Goal: Task Accomplishment & Management: Manage account settings

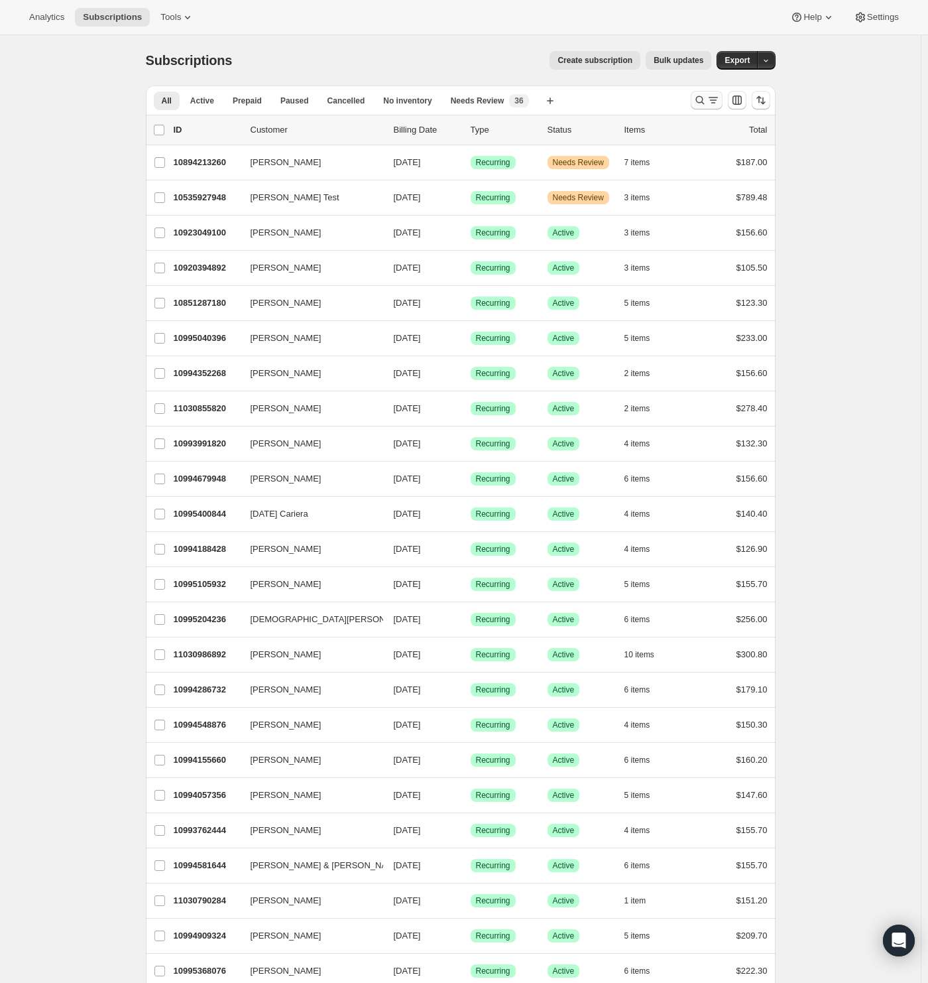
click at [703, 99] on icon "Search and filter results" at bounding box center [699, 99] width 13 height 13
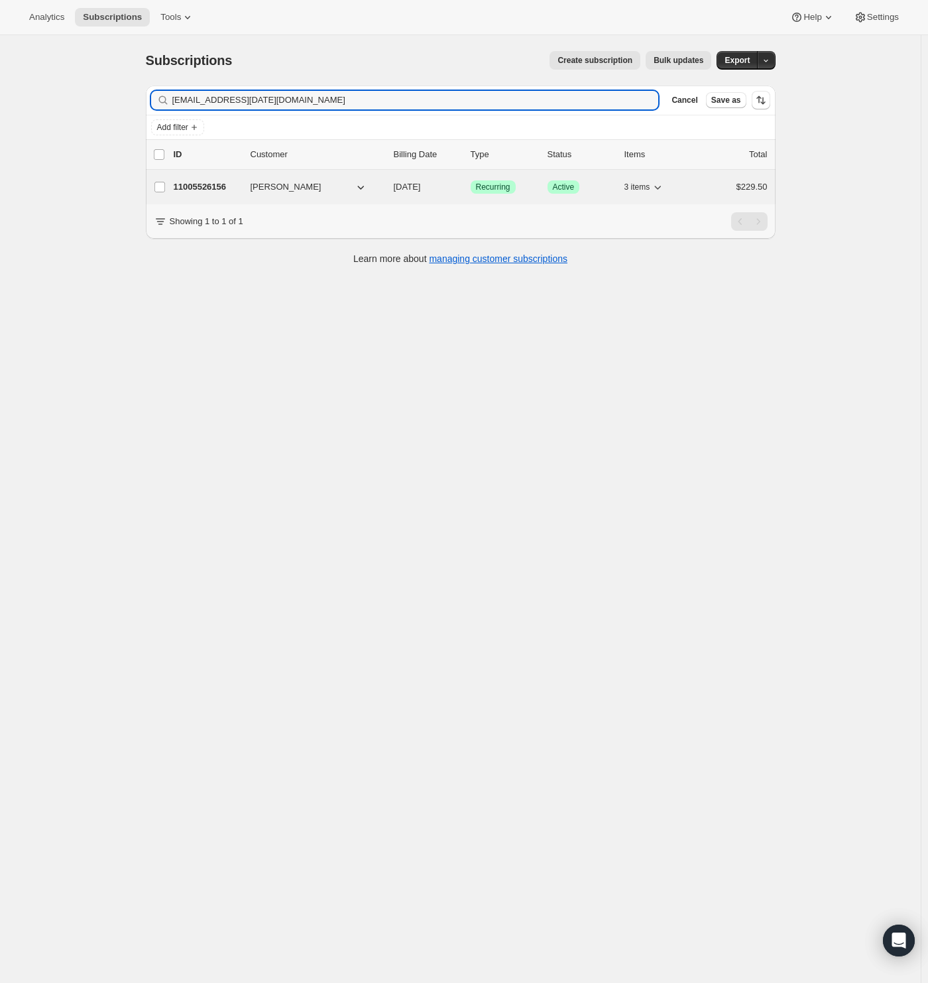
type input "[EMAIL_ADDRESS][DATE][DOMAIN_NAME]"
click at [215, 181] on p "11005526156" at bounding box center [207, 186] width 66 height 13
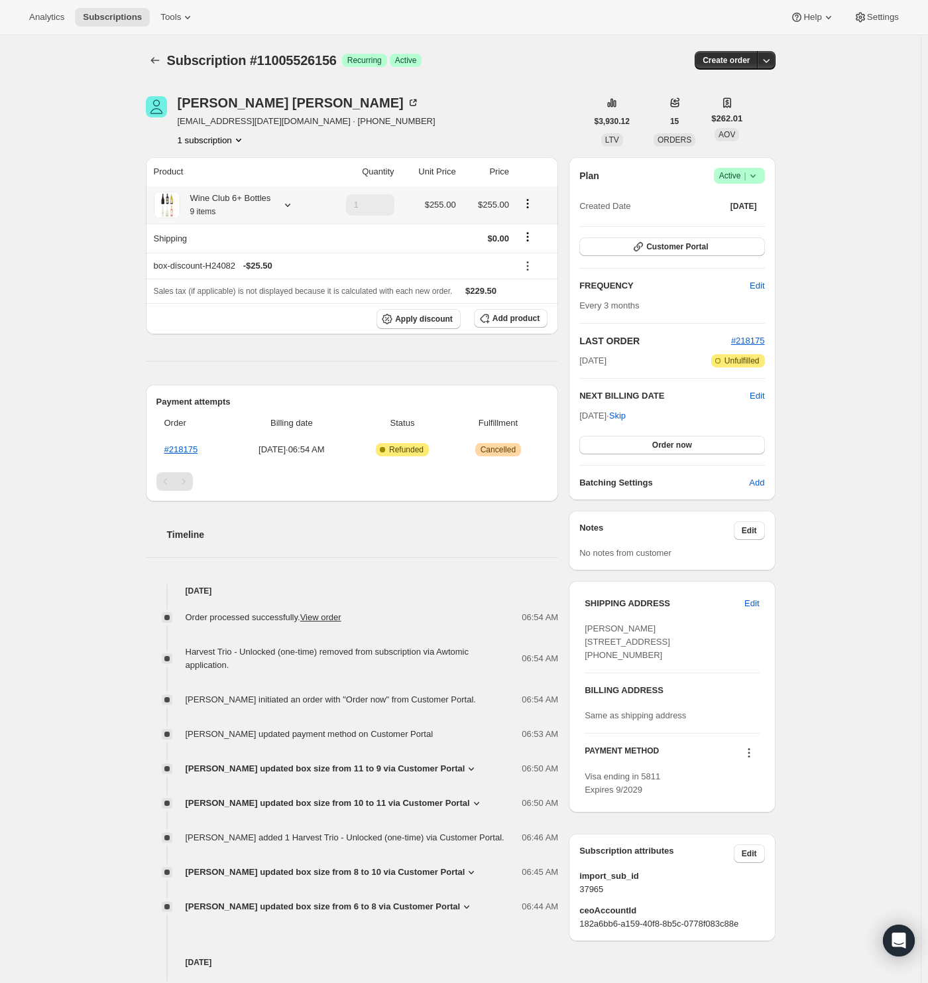
click at [241, 198] on div "Wine Club 6+ Bottles 9 items" at bounding box center [225, 205] width 91 height 27
click at [533, 201] on icon "Product actions" at bounding box center [527, 203] width 13 height 13
click at [538, 236] on button "Edit box" at bounding box center [532, 228] width 40 height 21
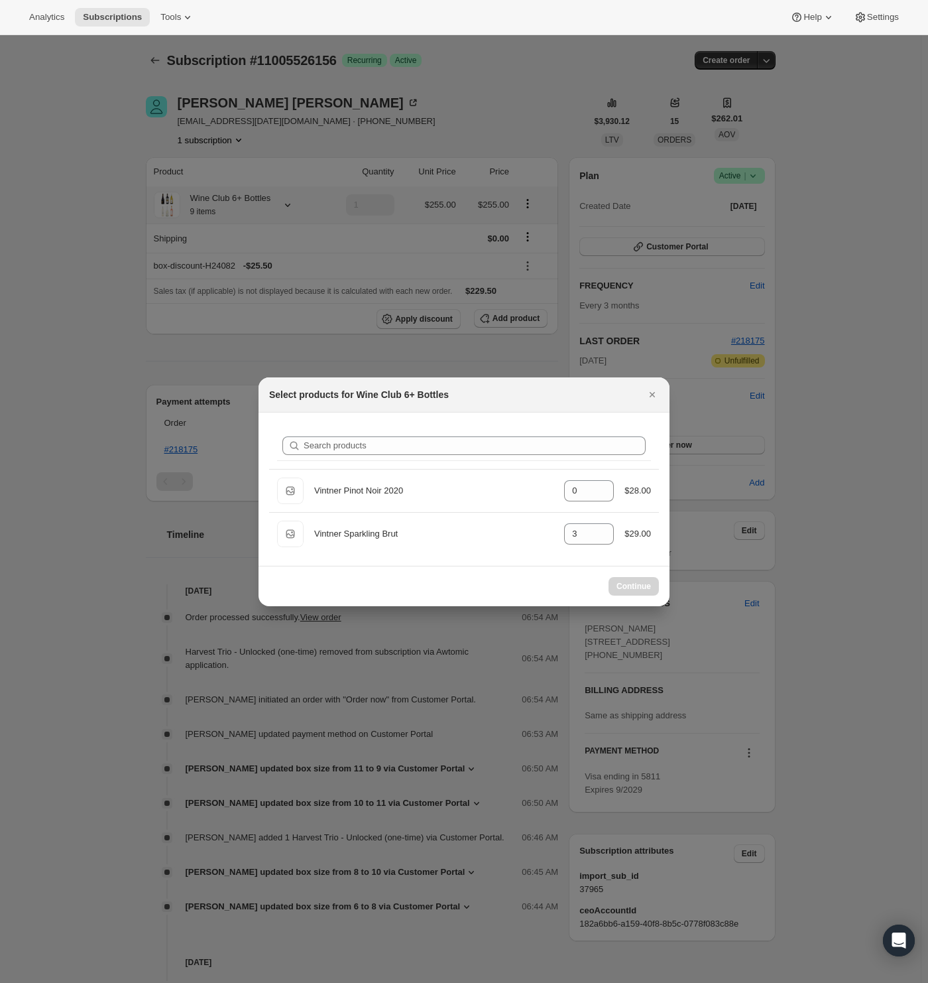
click at [656, 414] on div "Search products Default Title Vintner Pinot Noir 2020 gid://shopify/ProductVari…" at bounding box center [464, 488] width 411 height 153
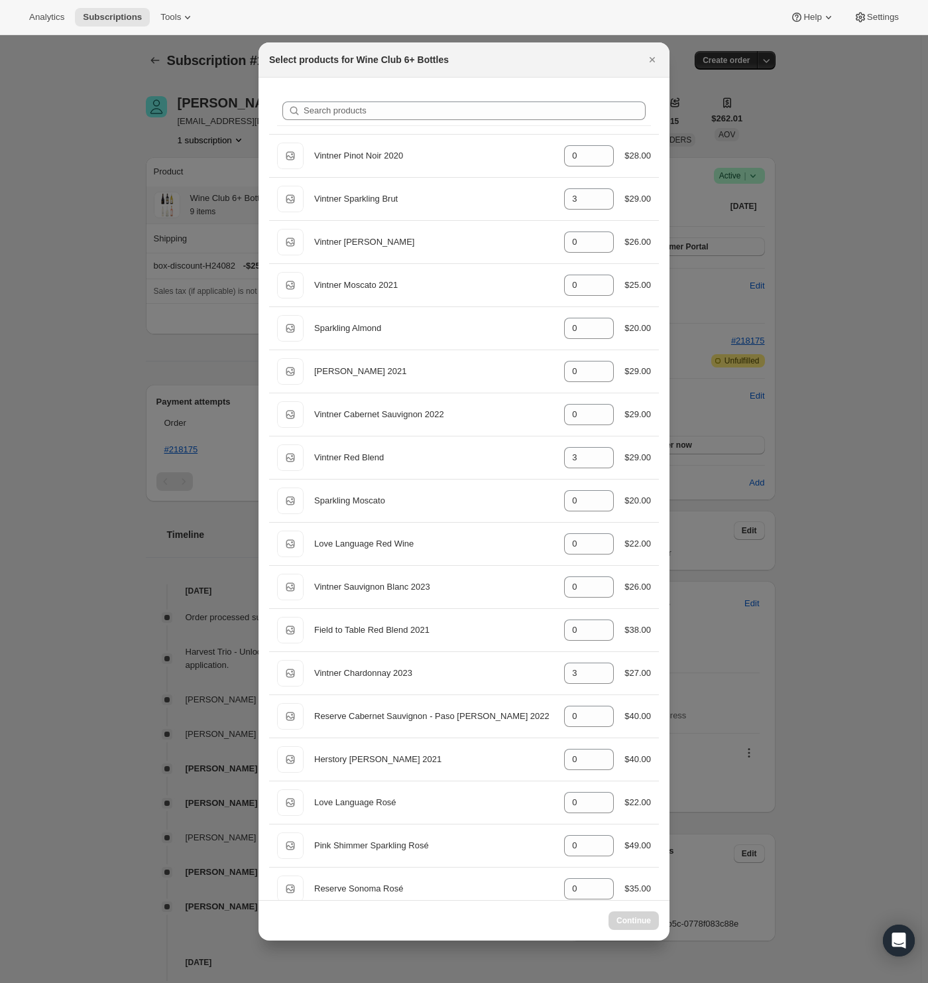
click at [655, 47] on div "Select products for Wine Club 6+ Bottles" at bounding box center [464, 59] width 411 height 35
click at [654, 59] on icon "Close" at bounding box center [652, 59] width 13 height 13
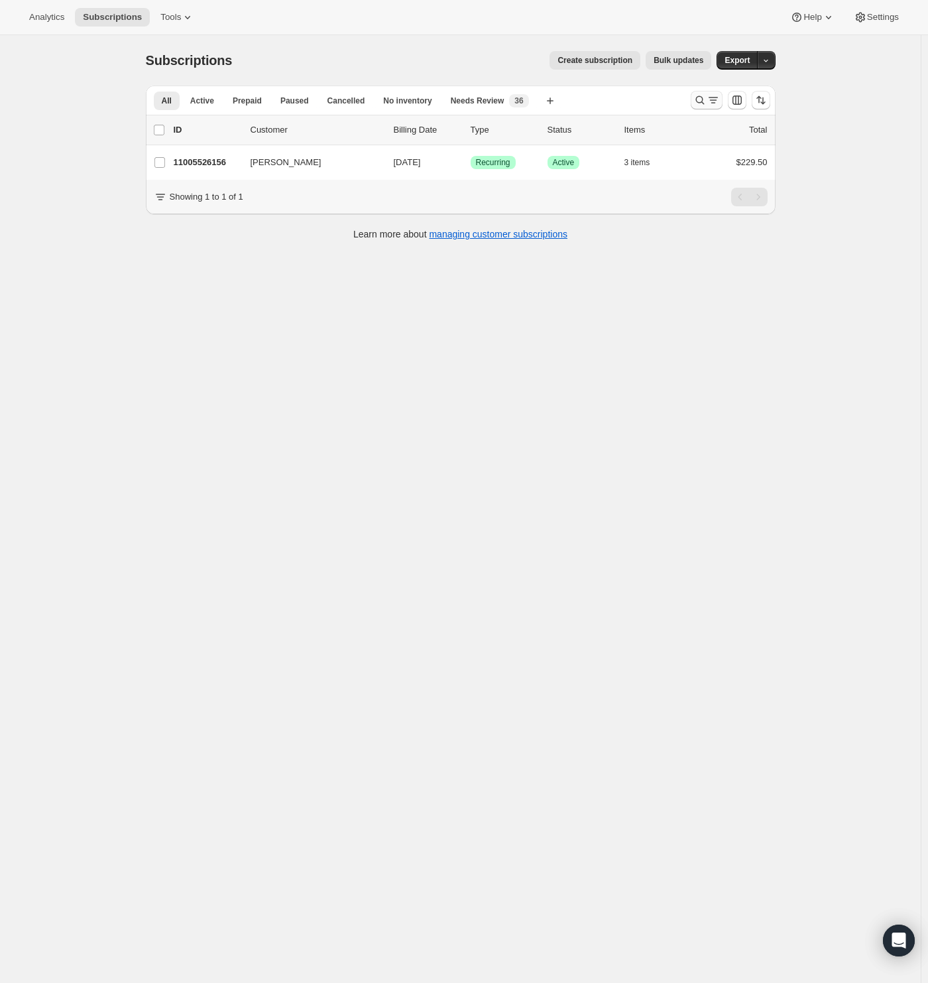
click at [704, 99] on icon "Search and filter results" at bounding box center [699, 100] width 9 height 9
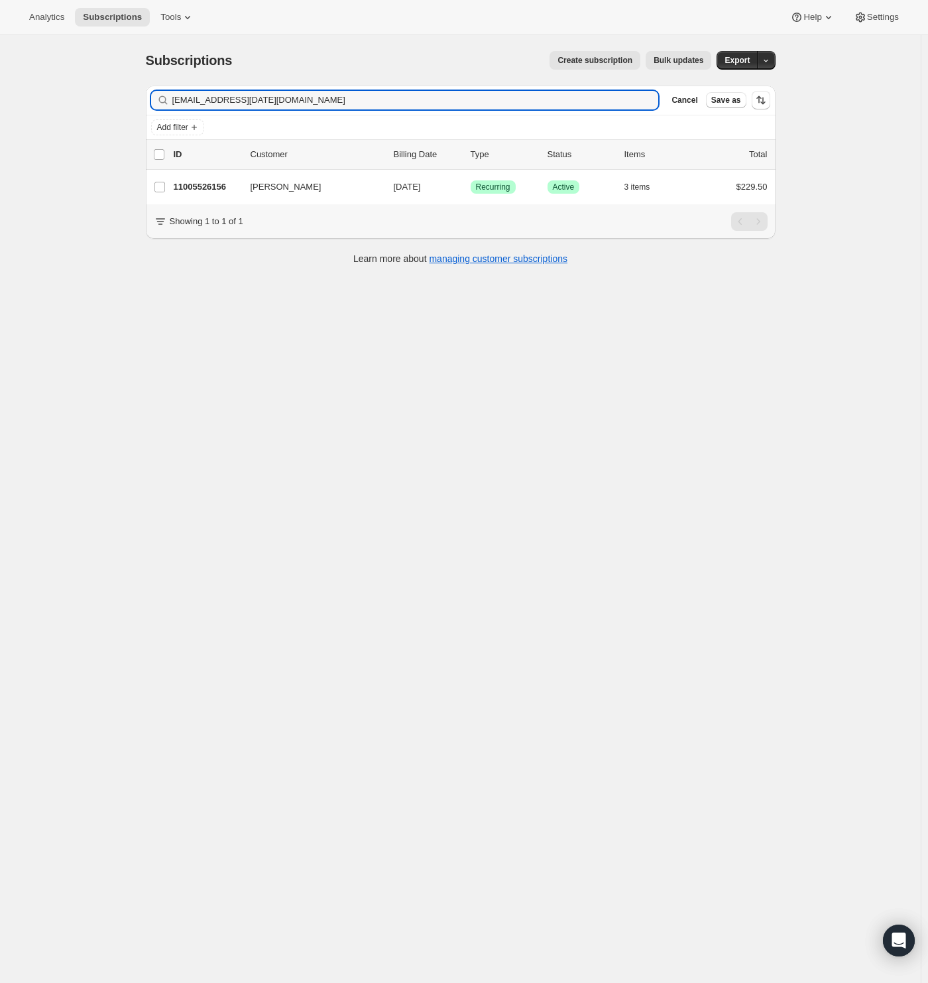
drag, startPoint x: 308, startPoint y: 101, endPoint x: -13, endPoint y: 120, distance: 321.4
click at [0, 120] on html "Analytics Subscriptions Tools Help Settings Skip to content Subscriptions. This…" at bounding box center [464, 491] width 928 height 983
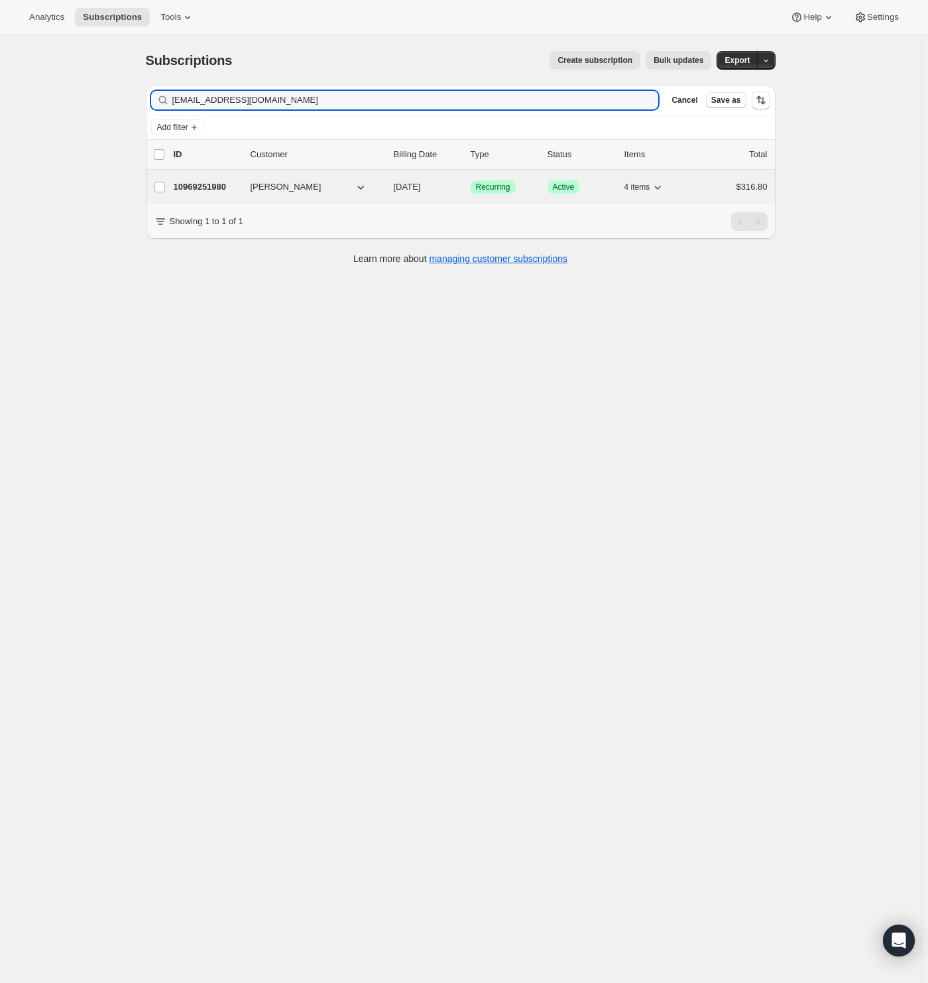
type input "[EMAIL_ADDRESS][DOMAIN_NAME]"
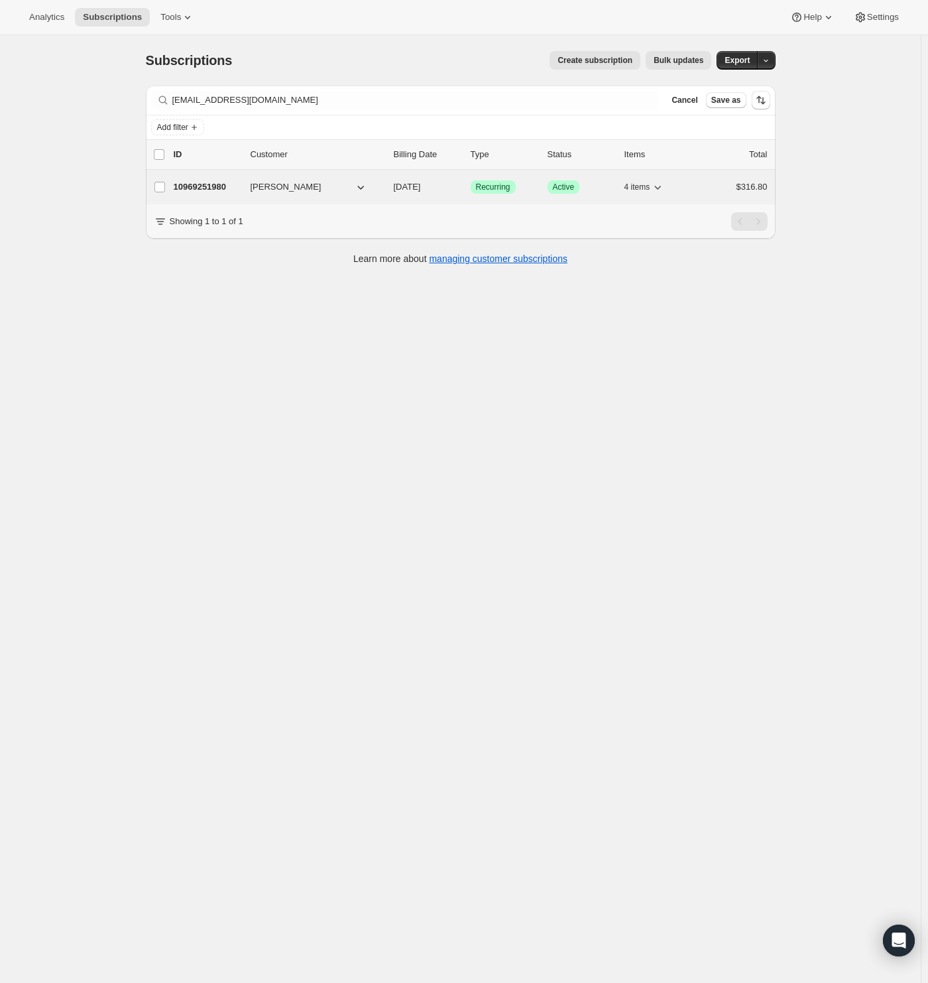
click at [225, 186] on p "10969251980" at bounding box center [207, 186] width 66 height 13
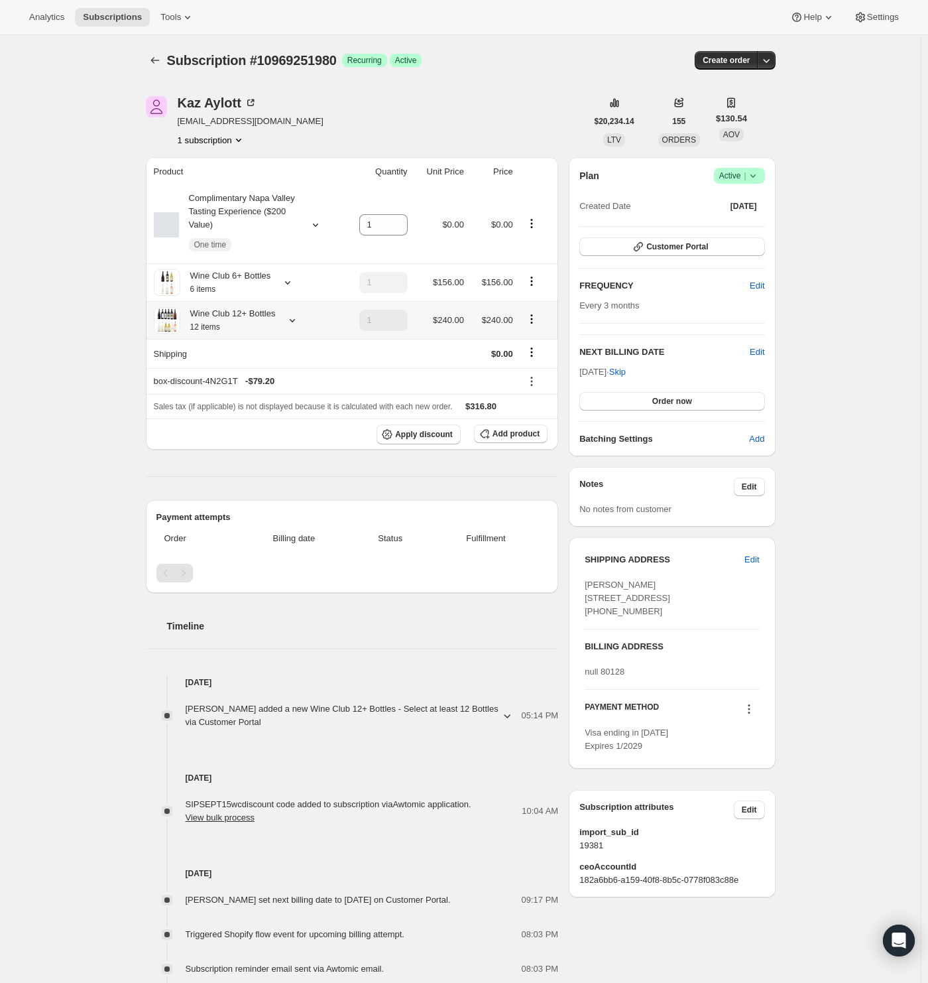
click at [537, 316] on icon "Product actions" at bounding box center [531, 318] width 13 height 13
click at [540, 366] on span "Remove" at bounding box center [535, 366] width 32 height 10
type input "0"
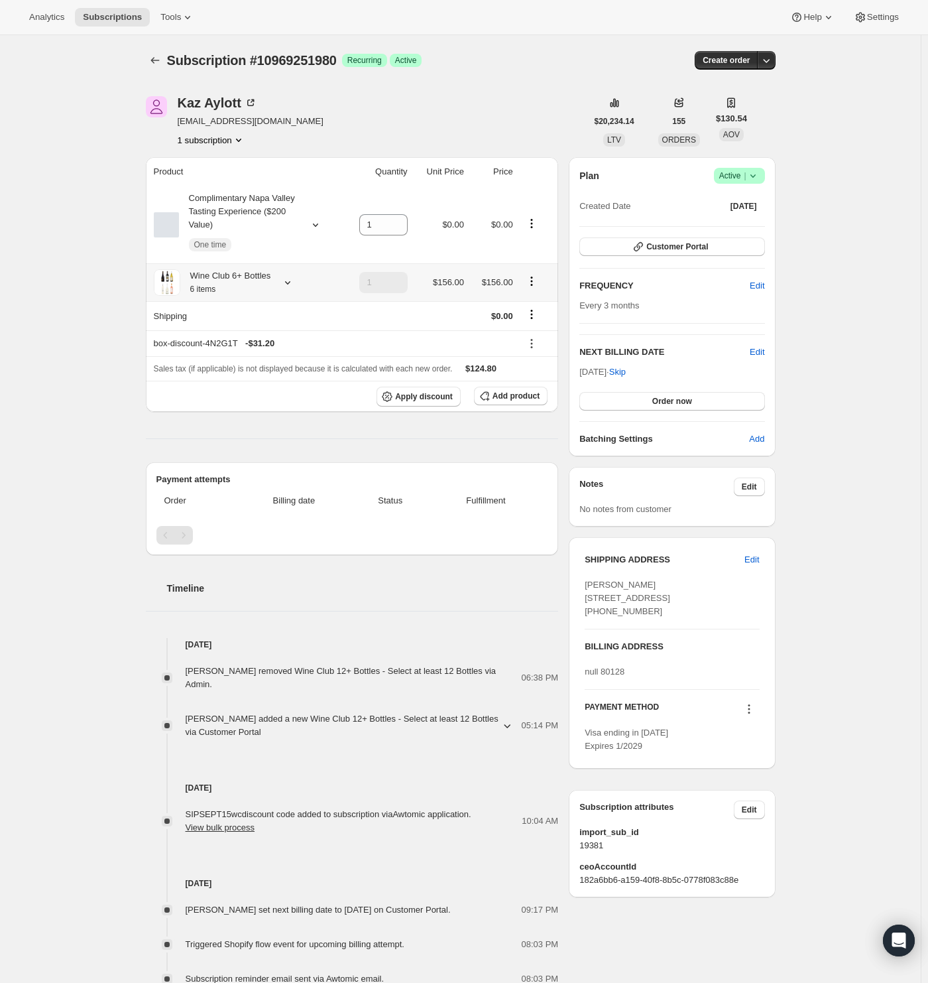
click at [542, 281] on button "Product actions" at bounding box center [531, 281] width 21 height 15
click at [538, 280] on icon "Product actions" at bounding box center [531, 280] width 13 height 13
click at [537, 306] on span "Edit box" at bounding box center [534, 306] width 31 height 10
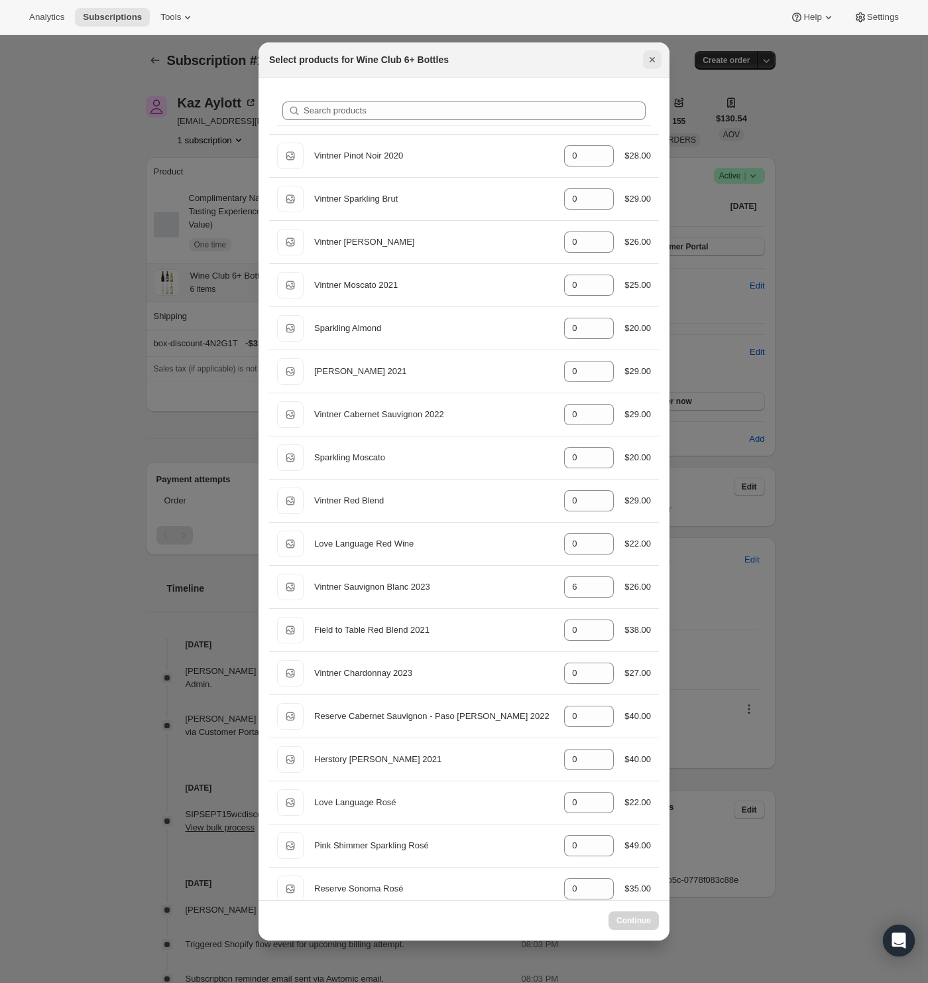
click at [651, 54] on icon "Close" at bounding box center [652, 59] width 13 height 13
